Goal: Find specific page/section: Find specific page/section

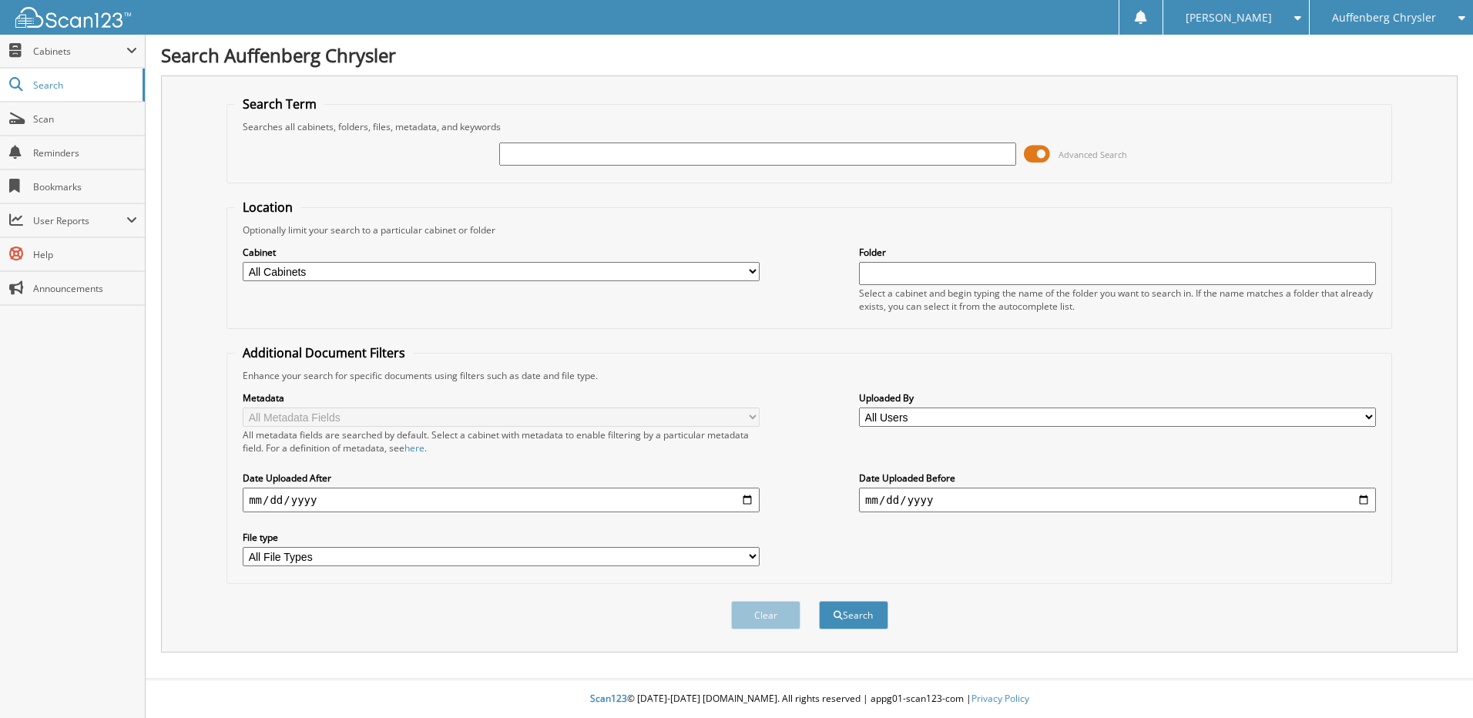
drag, startPoint x: 582, startPoint y: 165, endPoint x: 590, endPoint y: 163, distance: 8.6
click at [590, 163] on input "text" at bounding box center [757, 154] width 517 height 23
type input "237968"
click at [819, 601] on button "Search" at bounding box center [853, 615] width 69 height 29
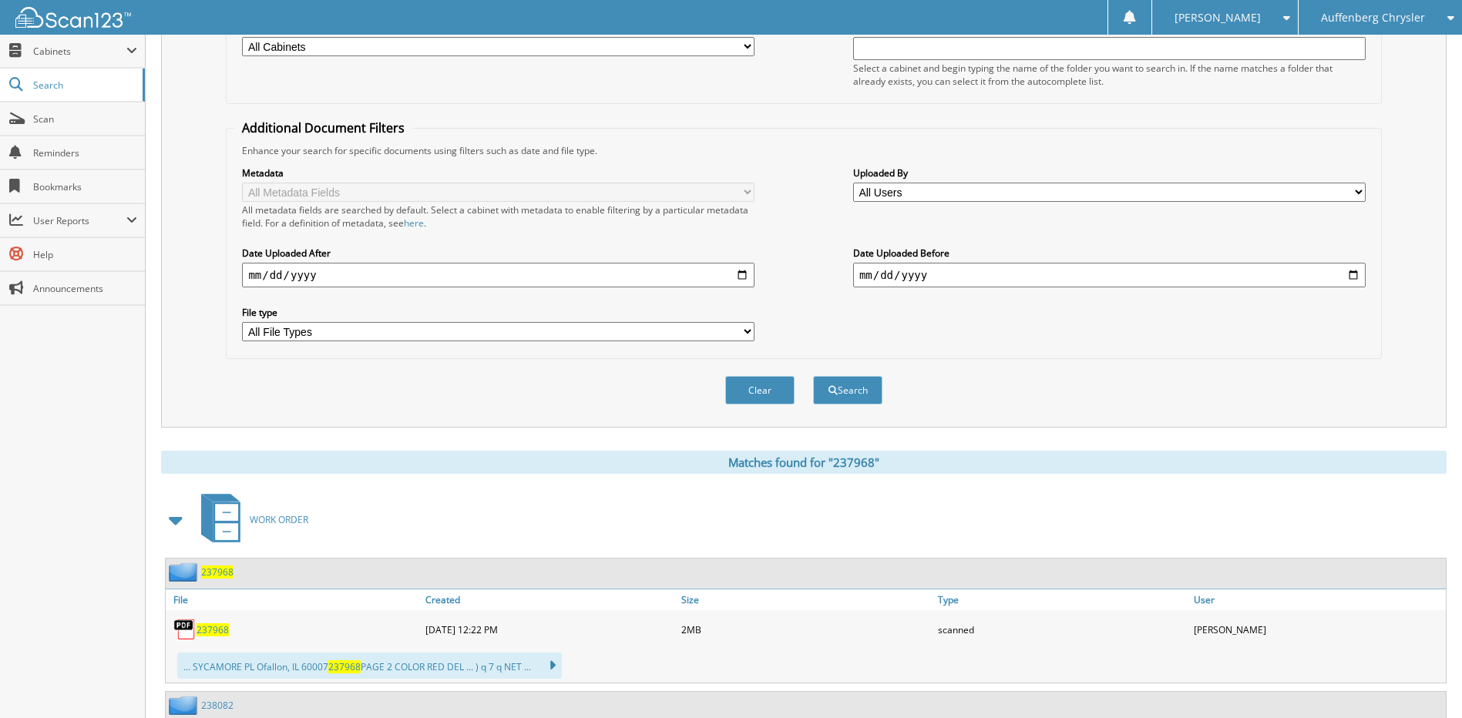
scroll to position [308, 0]
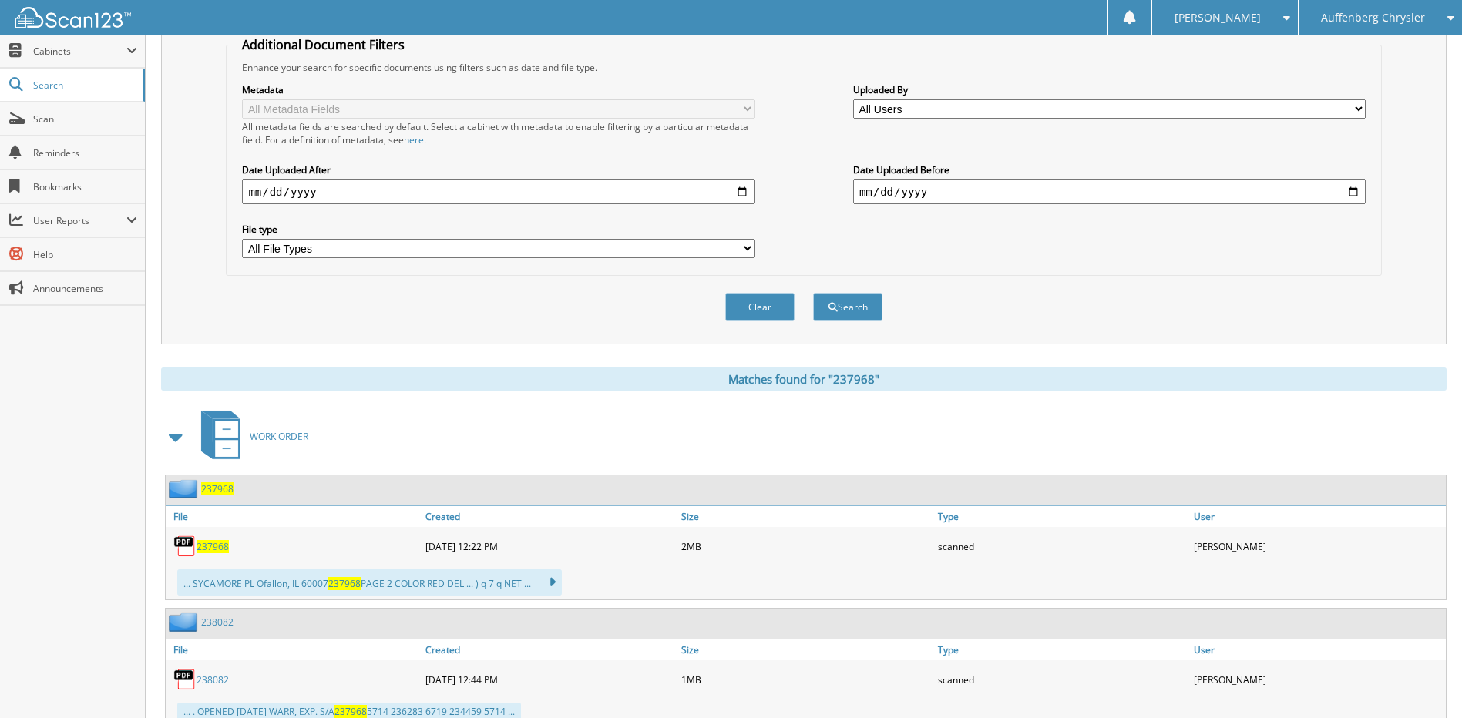
click at [223, 547] on span "237968" at bounding box center [212, 546] width 32 height 13
